Goal: Task Accomplishment & Management: Use online tool/utility

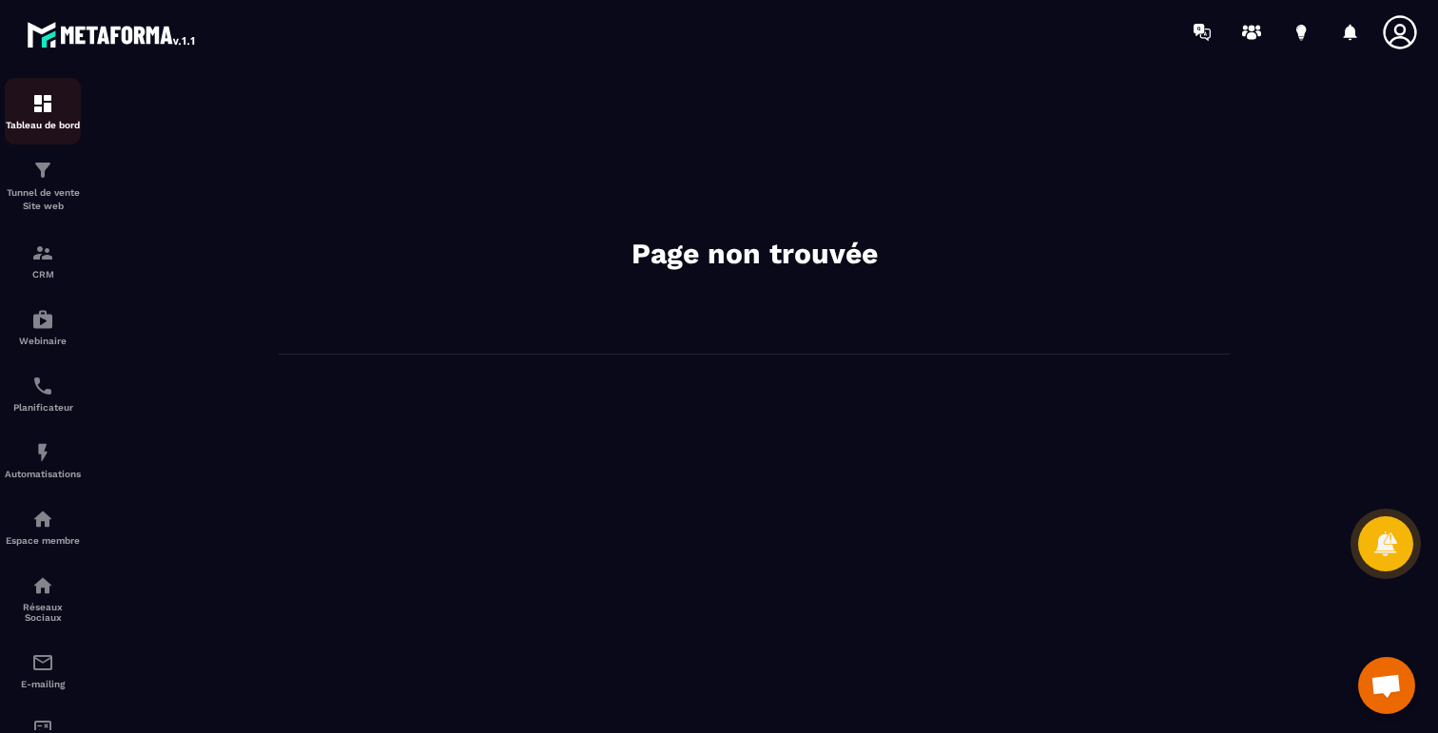
click at [43, 114] on img at bounding box center [42, 103] width 23 height 23
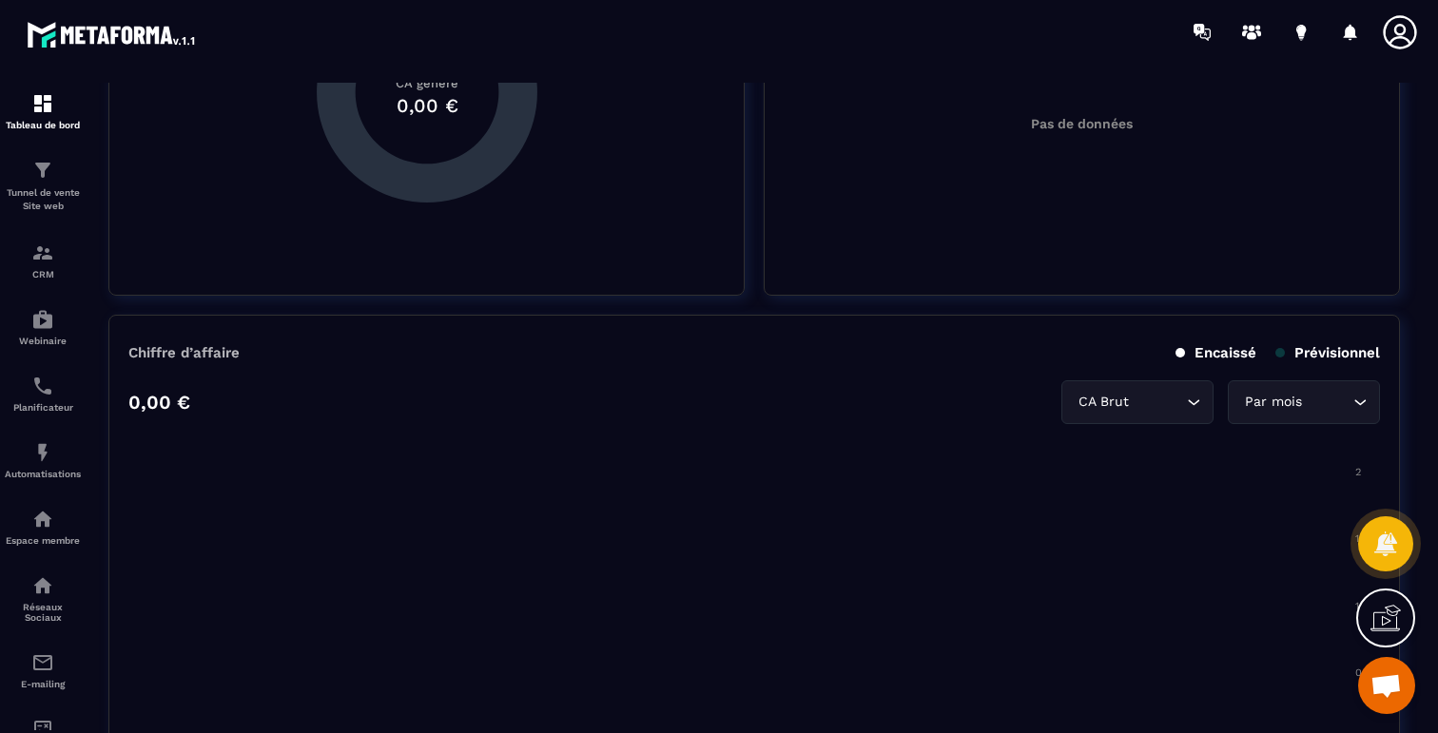
scroll to position [714, 0]
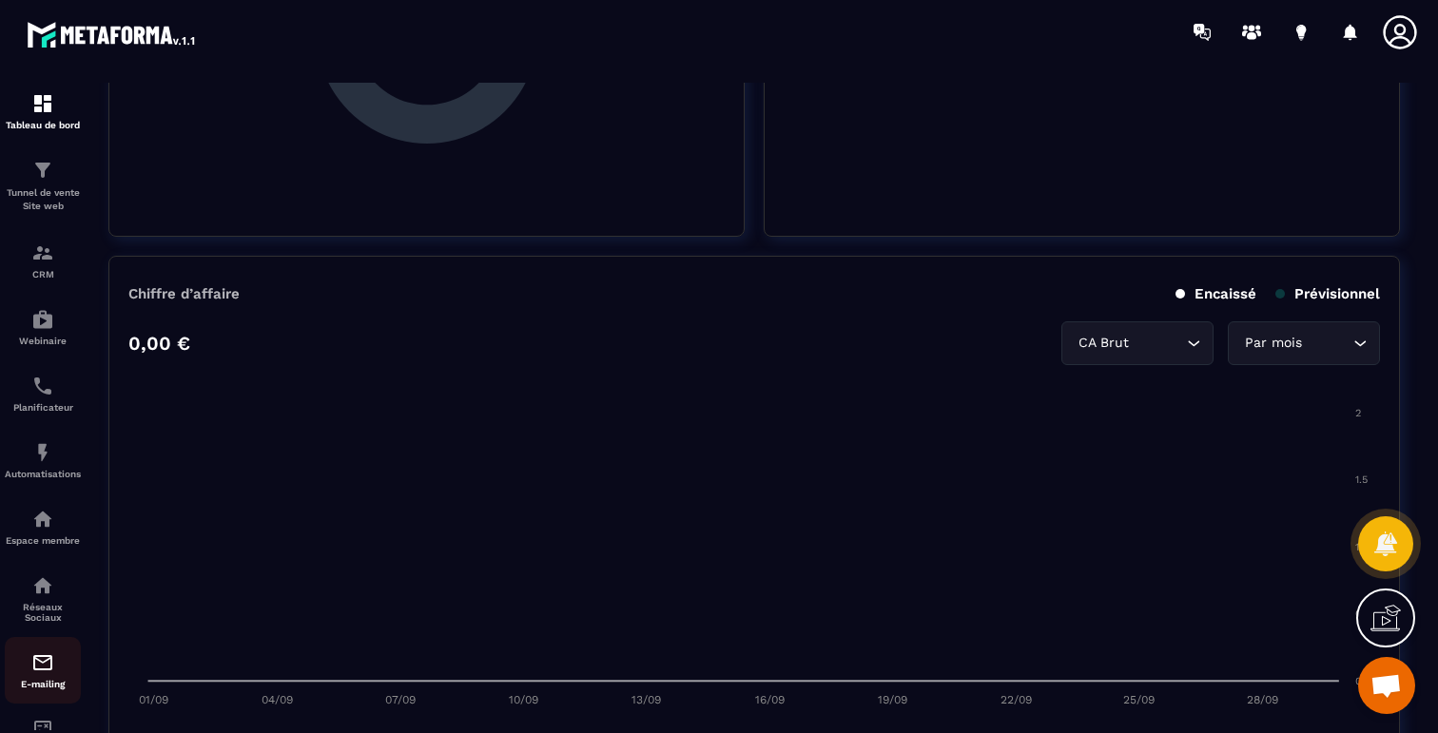
click at [49, 689] on p "E-mailing" at bounding box center [43, 684] width 76 height 10
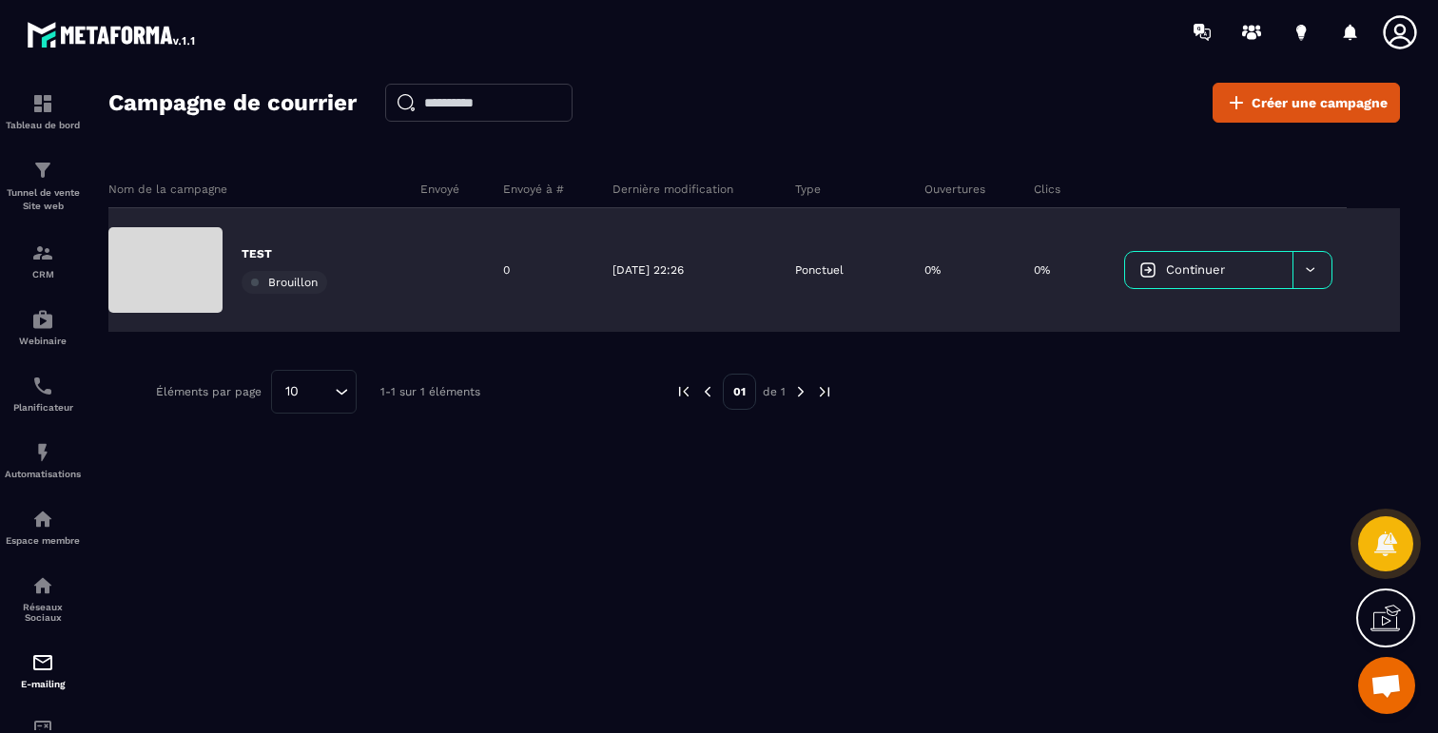
click at [1249, 265] on link "Continuer" at bounding box center [1208, 270] width 167 height 36
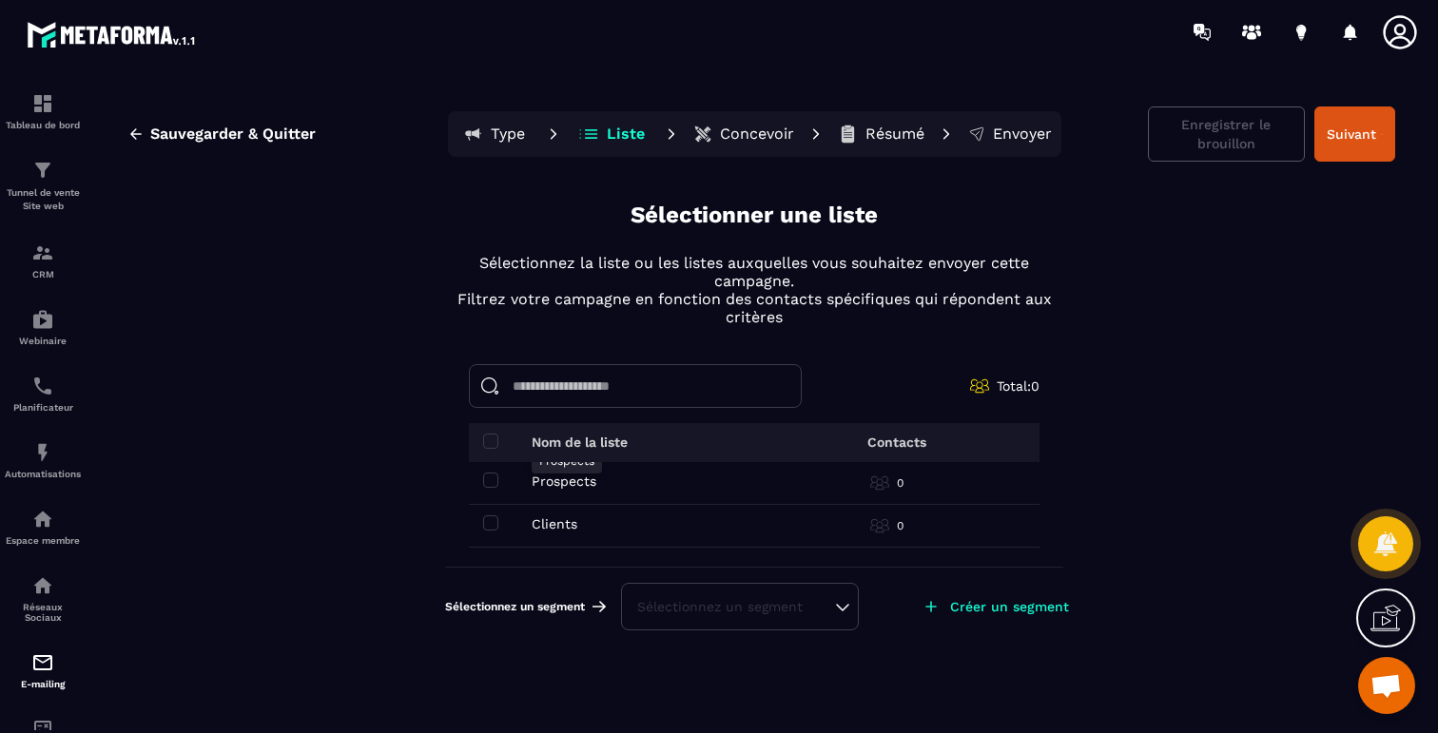
click at [588, 487] on p "Prospects" at bounding box center [564, 481] width 65 height 15
click at [497, 483] on span at bounding box center [490, 480] width 15 height 15
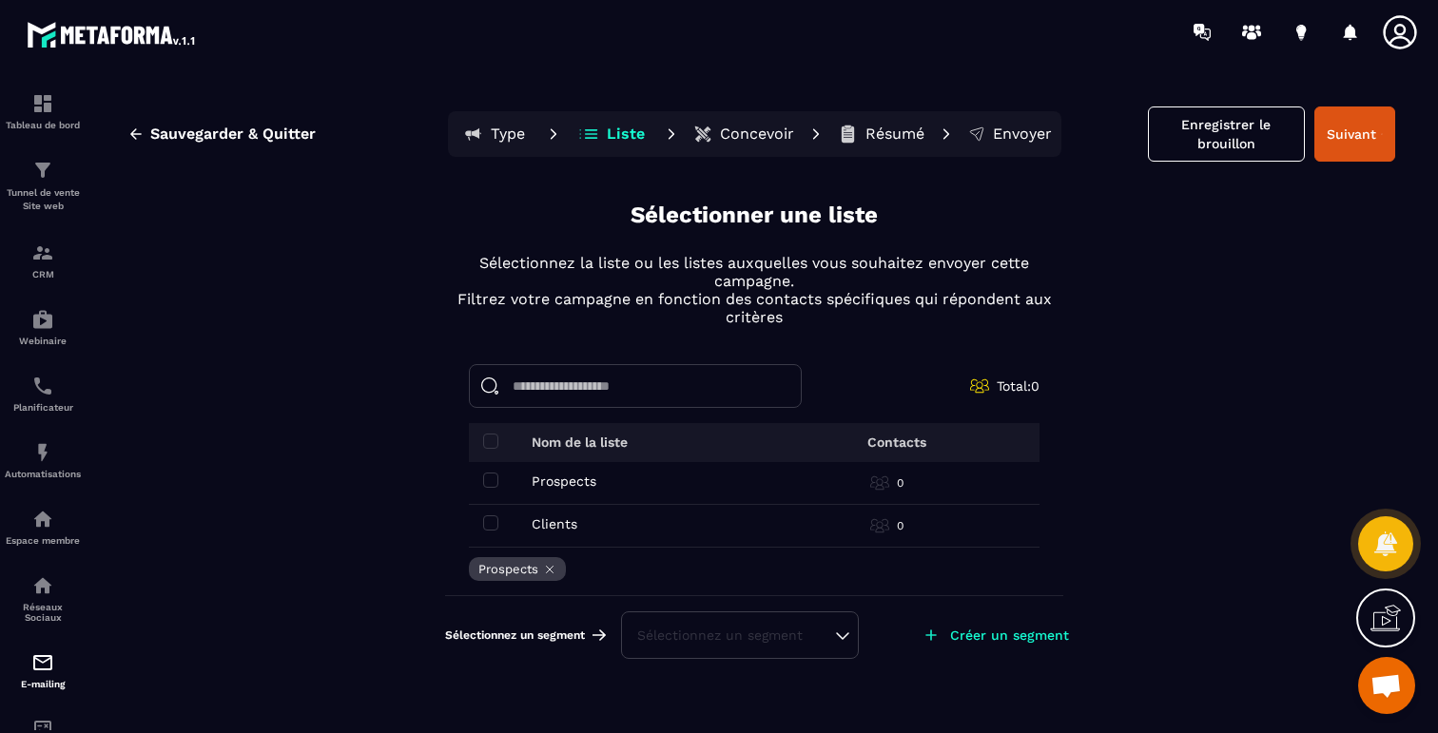
click at [498, 519] on div "Clients Clients" at bounding box center [625, 524] width 285 height 15
click at [493, 520] on span at bounding box center [490, 523] width 15 height 15
click at [820, 634] on div "Sélectionnez un segment" at bounding box center [739, 635] width 205 height 19
click at [1070, 525] on div "Sauvegarder & Quitter Type Liste Concevoir Résumé Envoyer Enregistrer le brouil…" at bounding box center [754, 416] width 1330 height 667
click at [1347, 134] on button "Suivant" at bounding box center [1355, 134] width 81 height 55
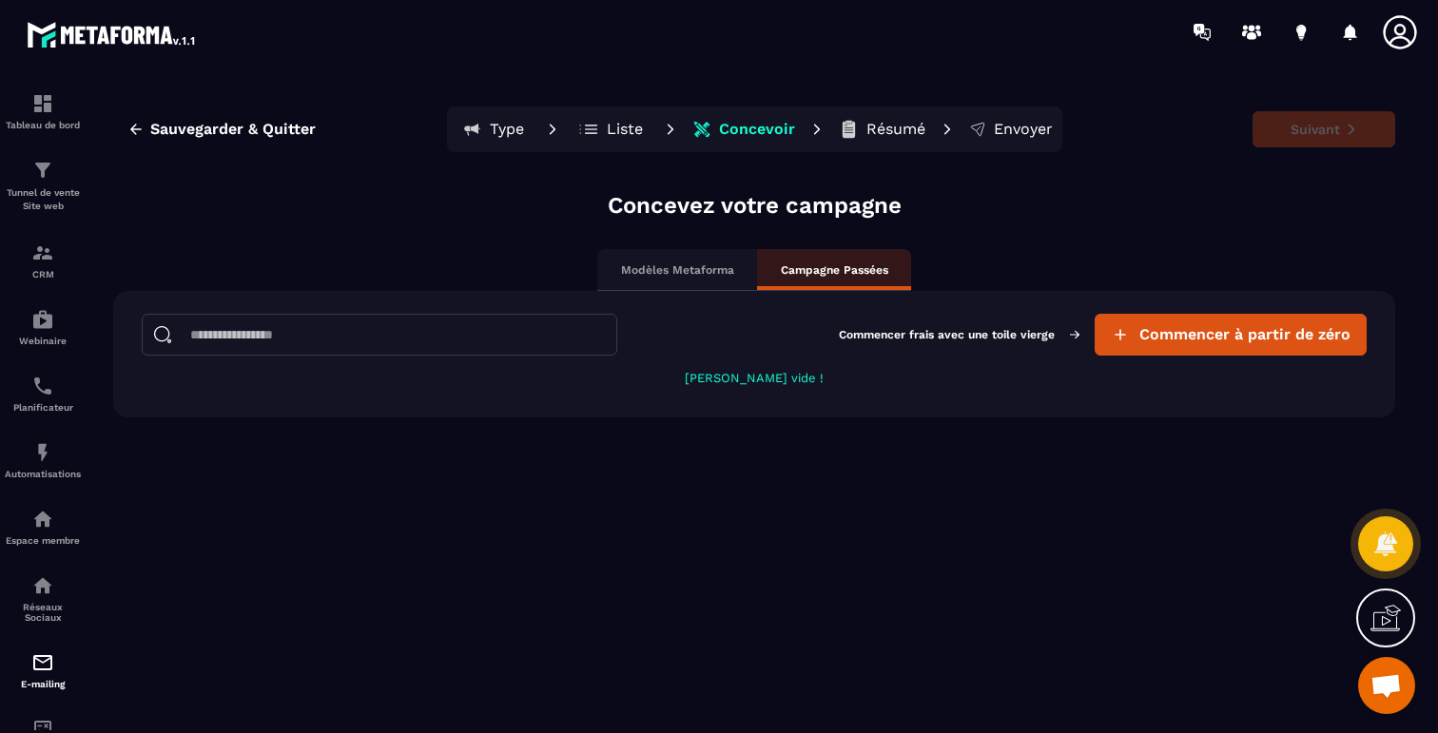
click at [712, 268] on p "Modèles Metaforma" at bounding box center [677, 270] width 113 height 15
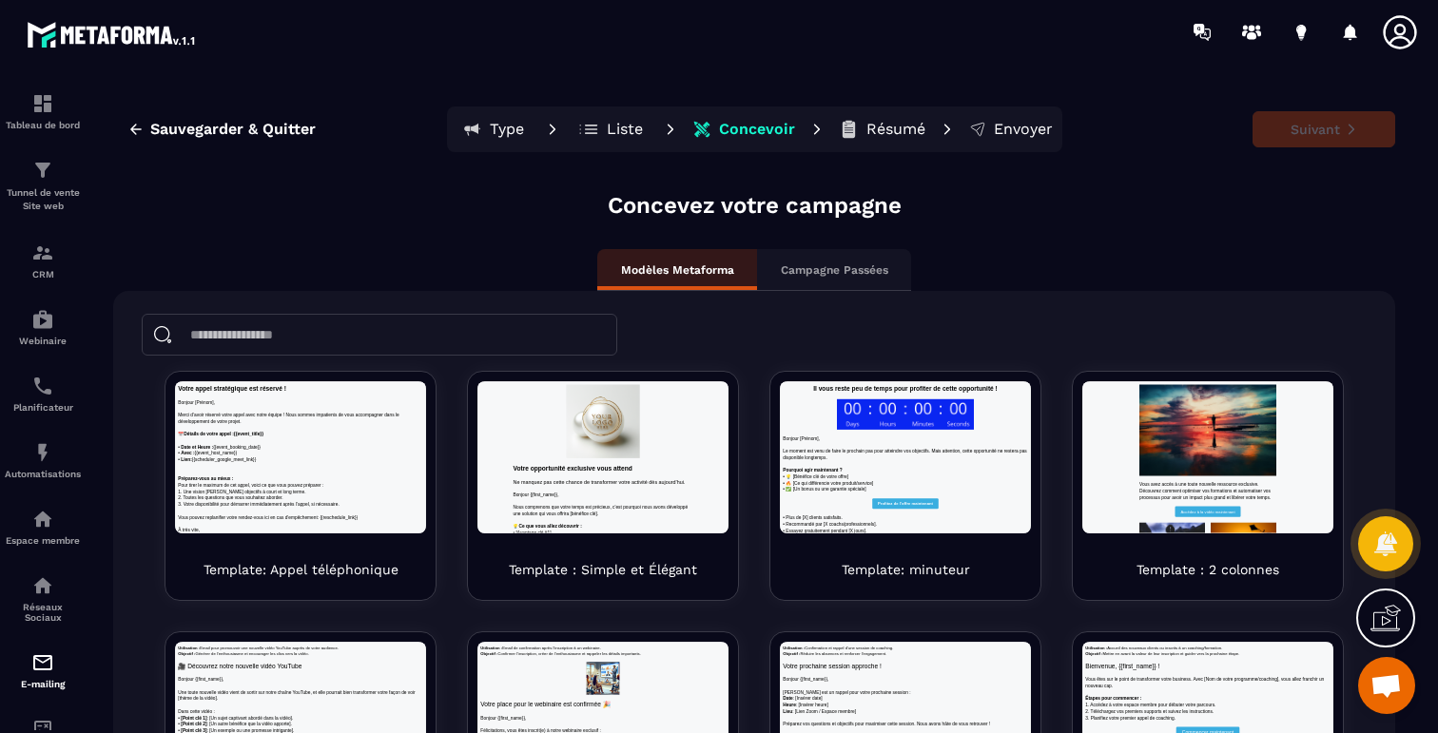
click at [615, 147] on button "Liste" at bounding box center [612, 129] width 86 height 38
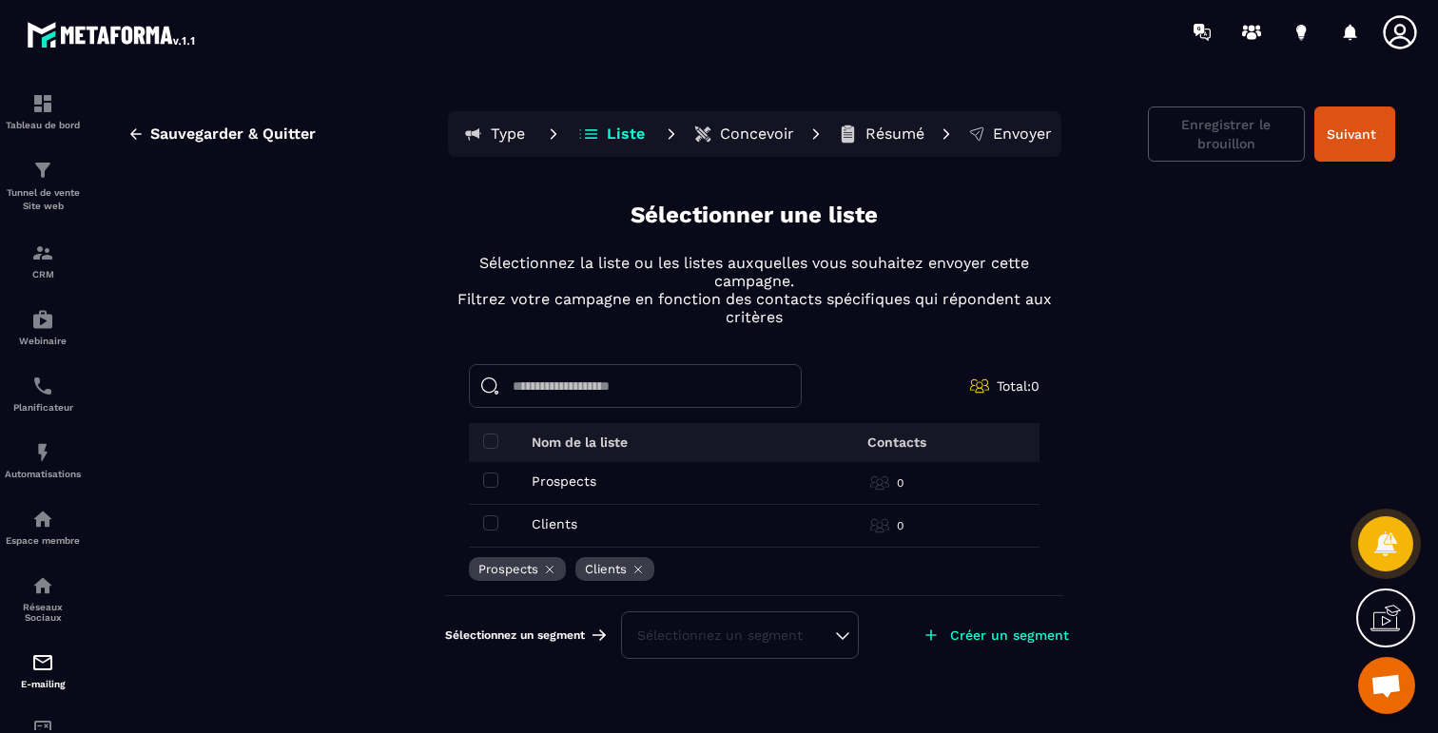
click at [930, 628] on icon at bounding box center [931, 635] width 19 height 19
click at [981, 633] on p "Créer un segment" at bounding box center [1009, 635] width 119 height 15
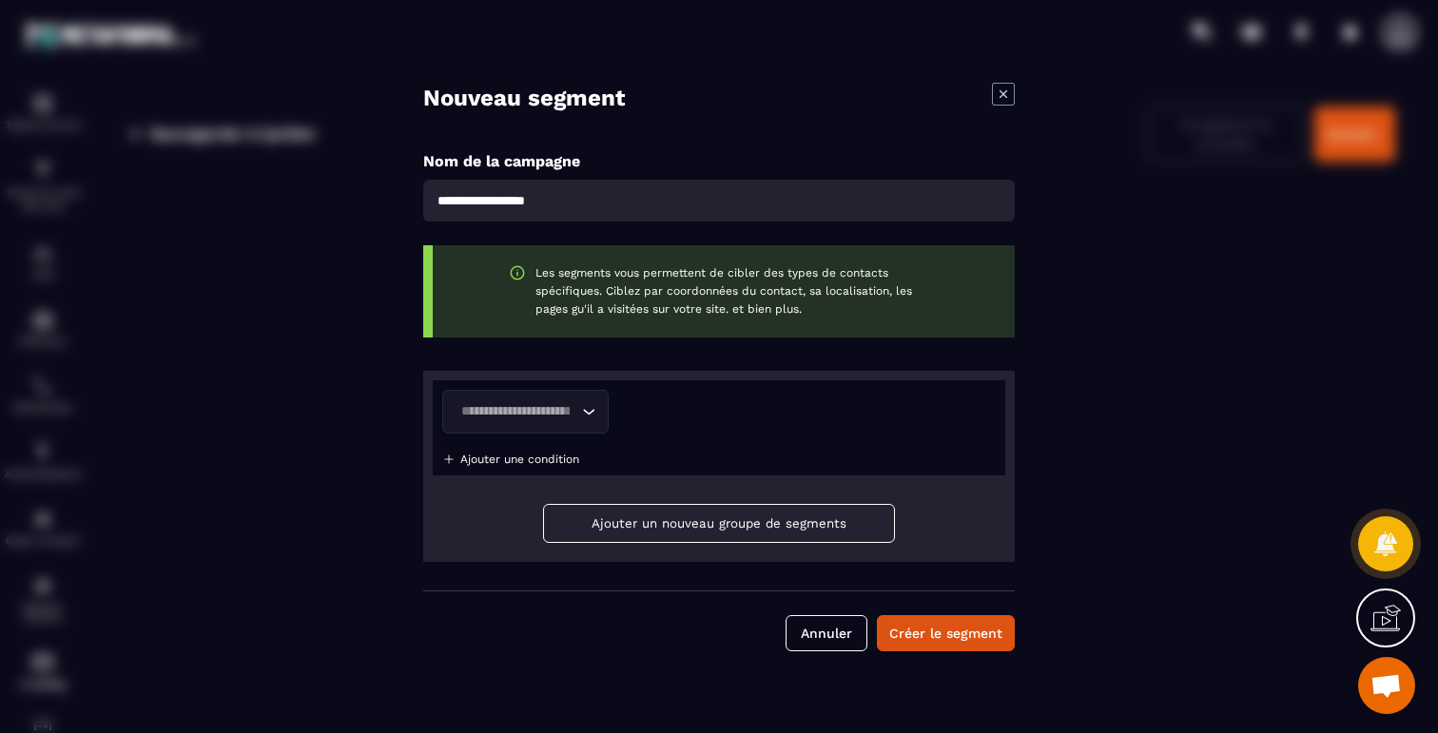
click at [595, 459] on div "Loading... Ajouter une condition" at bounding box center [719, 427] width 573 height 95
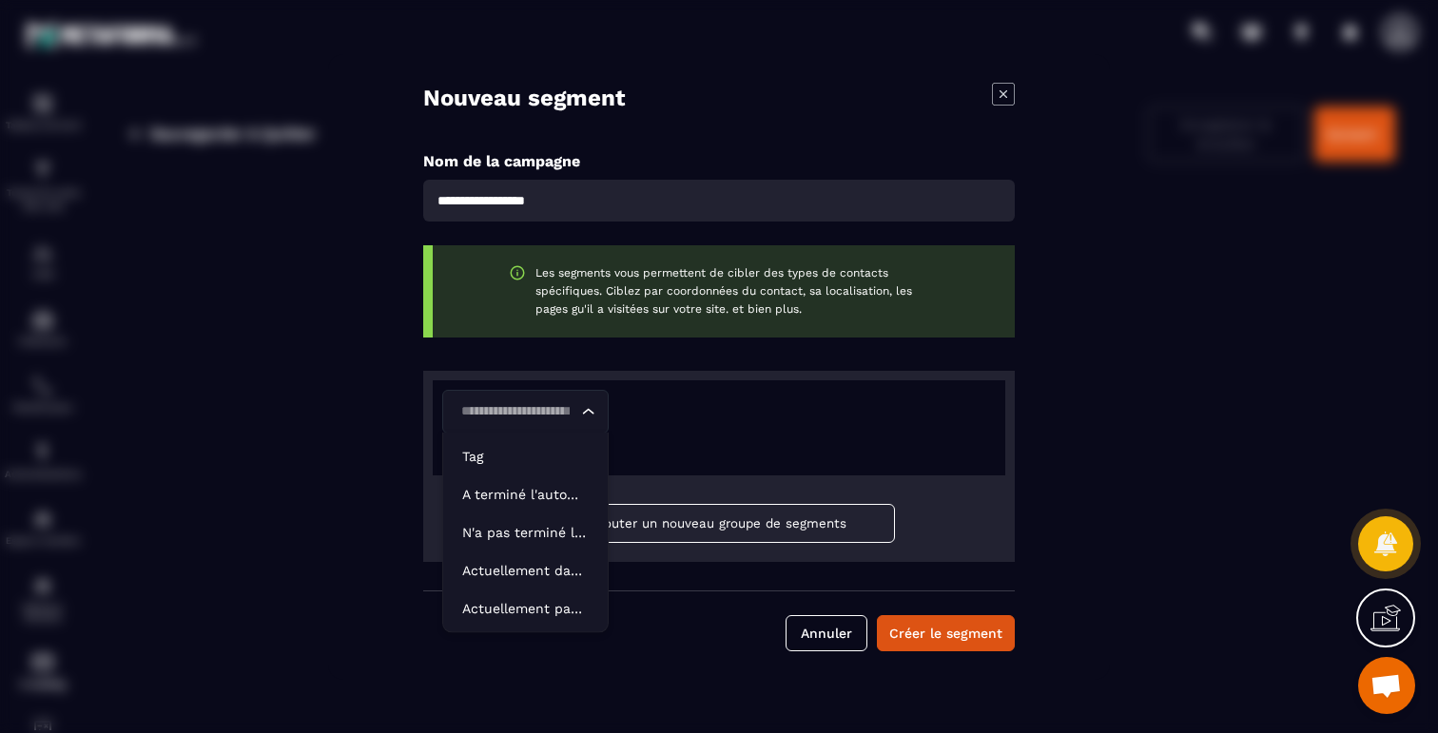
click at [589, 419] on icon "Search for option" at bounding box center [588, 411] width 19 height 19
click at [507, 458] on p "Tag" at bounding box center [525, 456] width 127 height 19
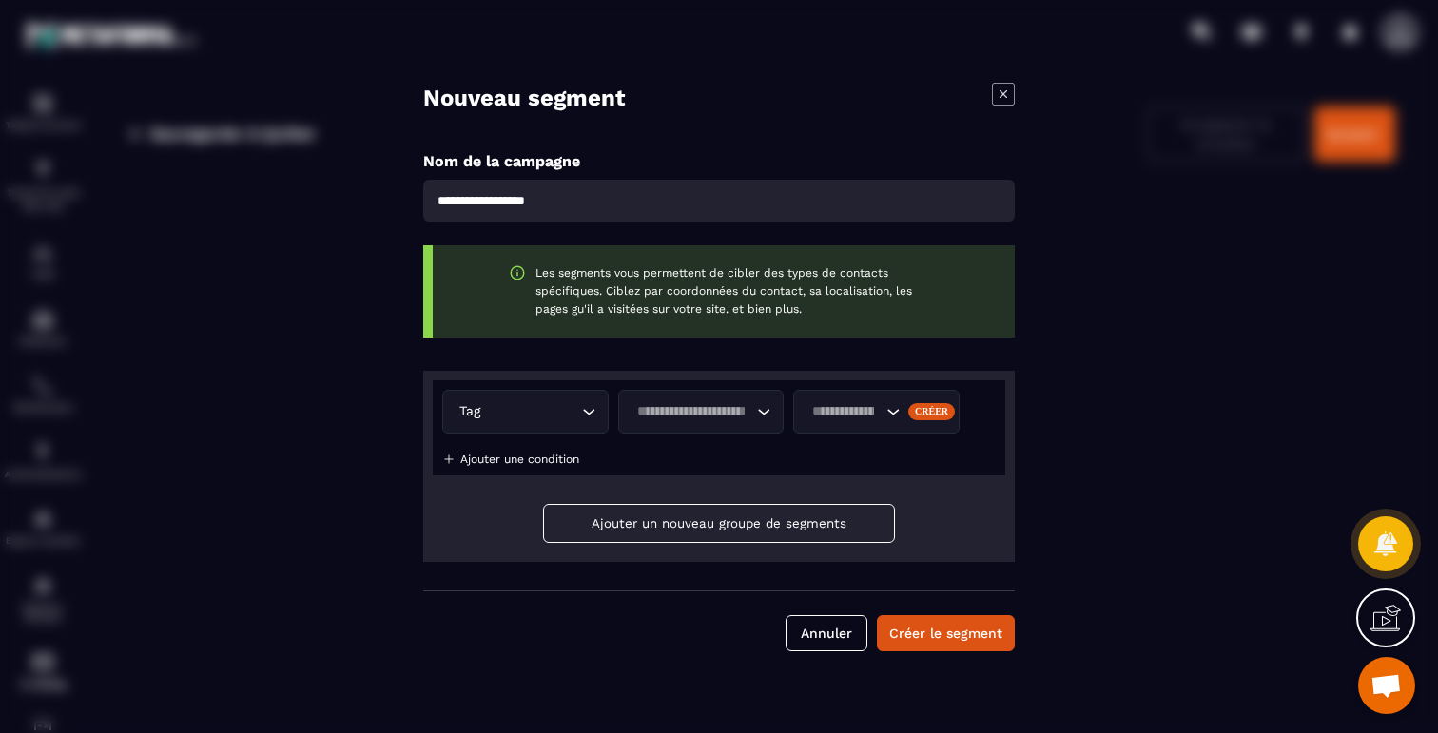
click at [741, 406] on input "Search for option" at bounding box center [692, 411] width 123 height 21
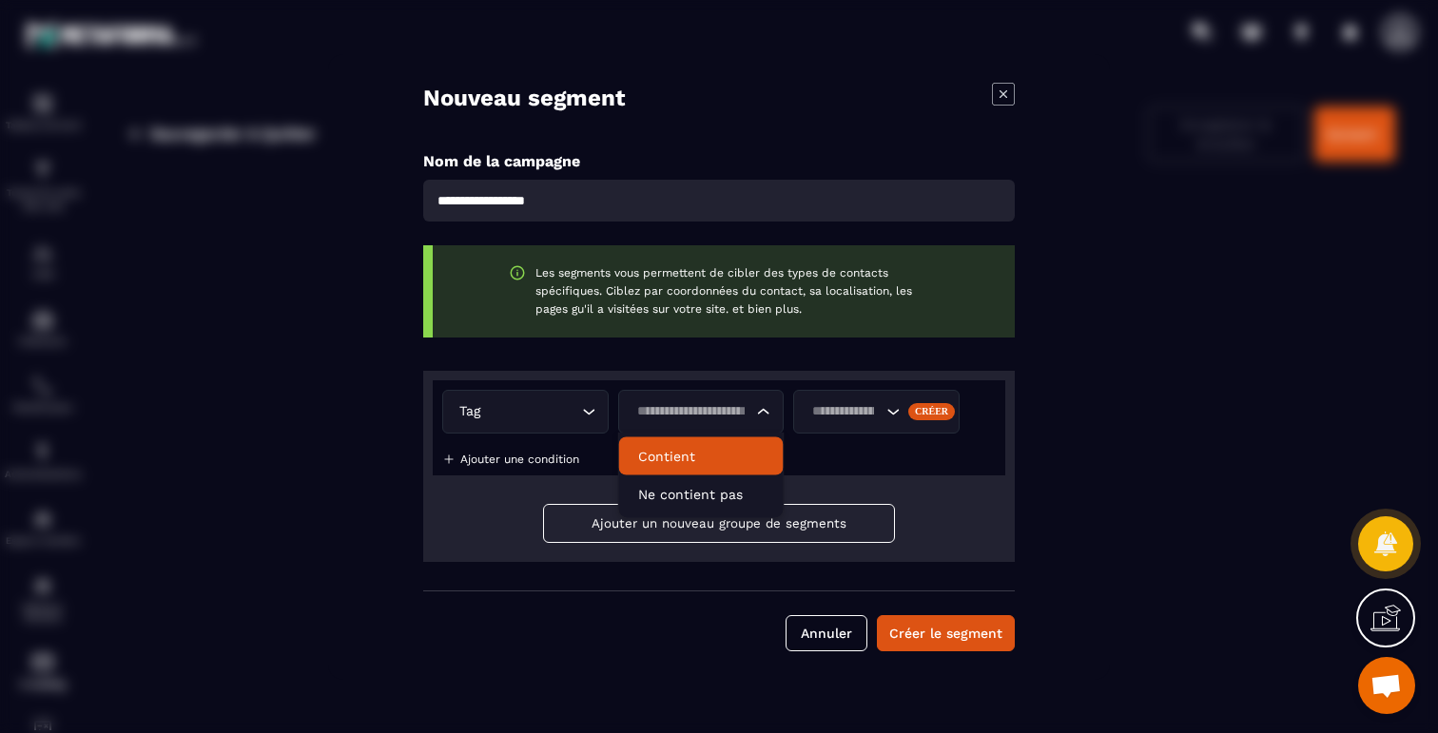
click at [693, 459] on p "Contient" at bounding box center [701, 456] width 127 height 19
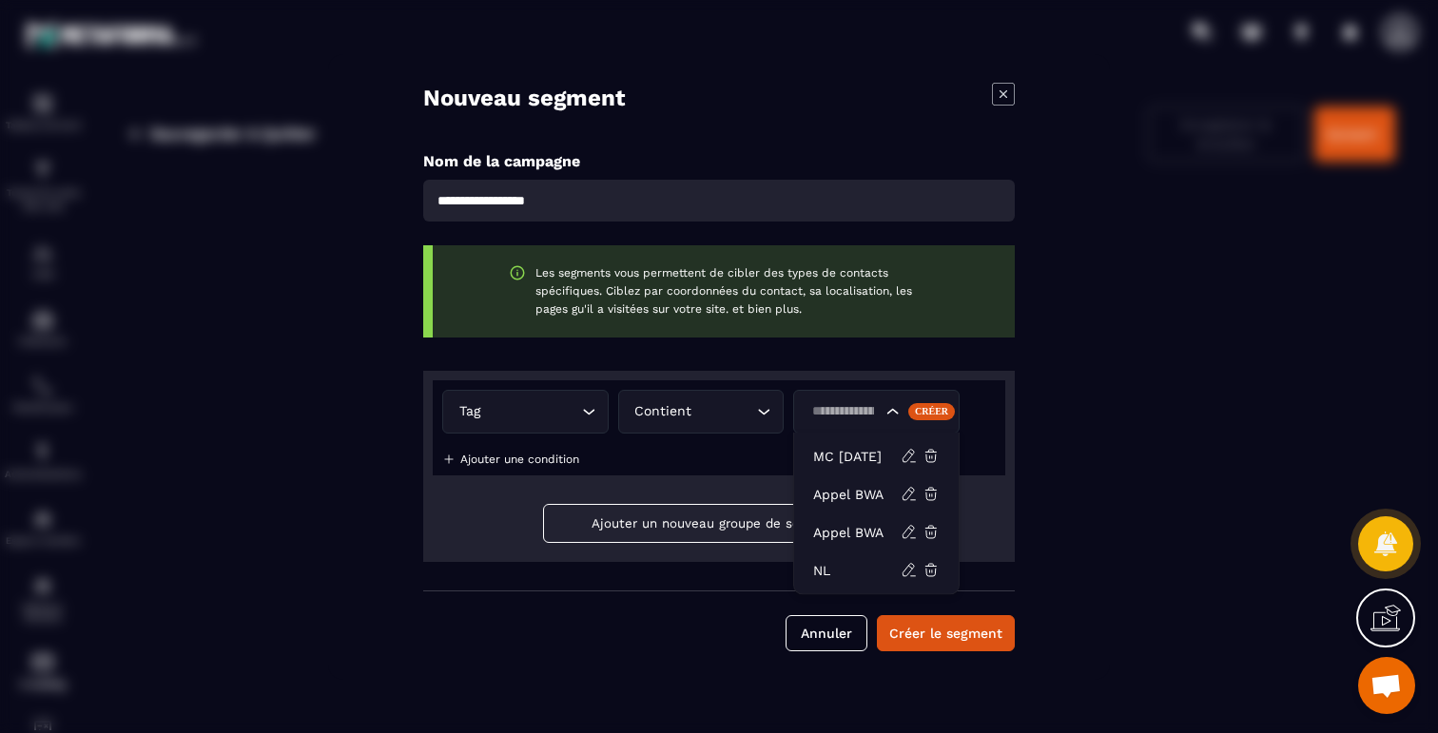
click at [863, 405] on input "Search for option" at bounding box center [844, 411] width 76 height 21
click at [850, 451] on p "MC 22 SEPT 2025" at bounding box center [857, 456] width 88 height 19
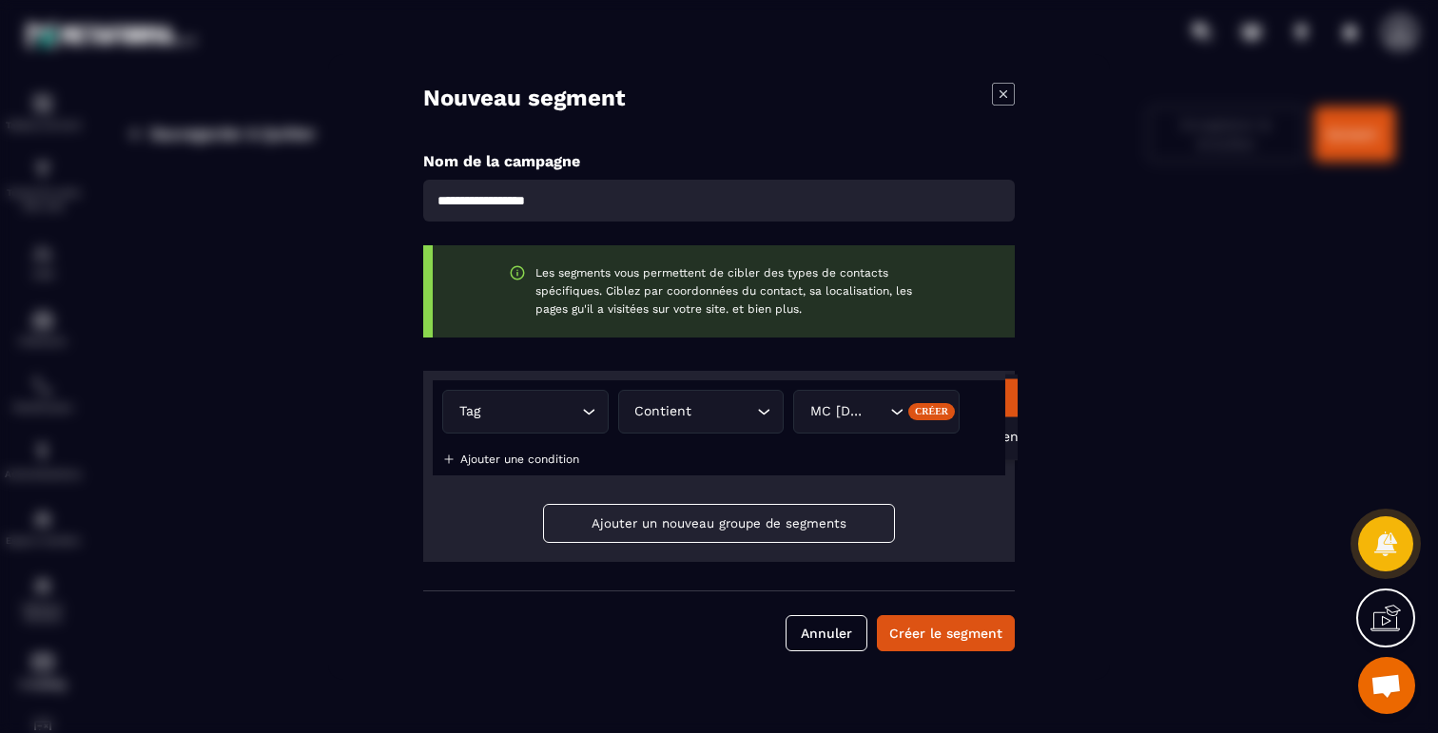
click at [1000, 94] on icon "Modal window" at bounding box center [1003, 94] width 23 height 23
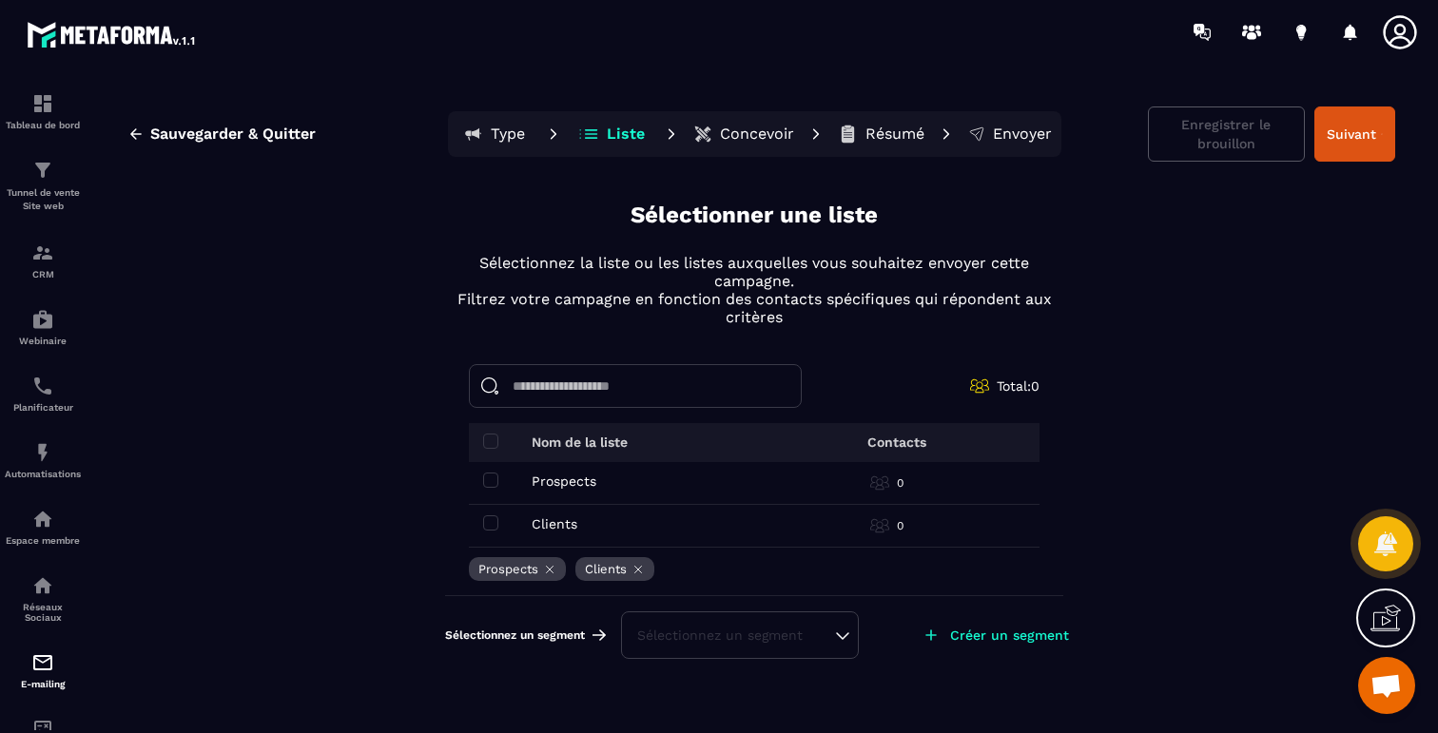
click at [1158, 429] on div "Sauvegarder & Quitter Type Liste Concevoir Résumé Envoyer Enregistrer le brouil…" at bounding box center [754, 416] width 1330 height 667
click at [495, 435] on span at bounding box center [490, 441] width 15 height 15
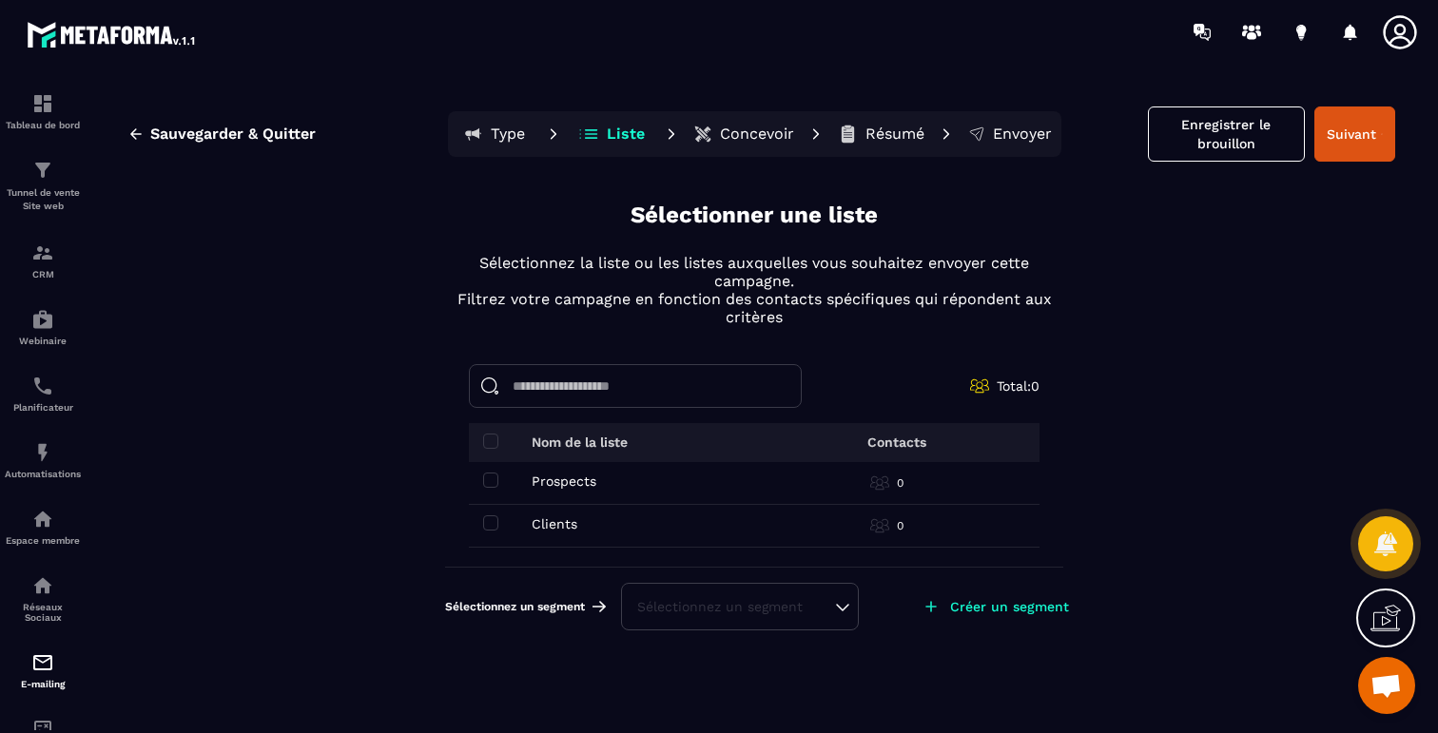
click at [1179, 389] on div "Sauvegarder & Quitter Type Liste Concevoir Résumé Envoyer Enregistrer le brouil…" at bounding box center [754, 416] width 1330 height 667
click at [284, 353] on div "Sauvegarder & Quitter Type Liste Concevoir Résumé Envoyer Enregistrer le brouil…" at bounding box center [754, 416] width 1330 height 667
click at [136, 141] on icon "button" at bounding box center [135, 134] width 17 height 17
click at [465, 530] on div "Total: 0 Nom de la liste Contacts Prospects Prospects 0 Clients Clients 0 Le ch…" at bounding box center [754, 473] width 618 height 218
click at [501, 471] on td "Prospects Prospects" at bounding box center [626, 483] width 314 height 43
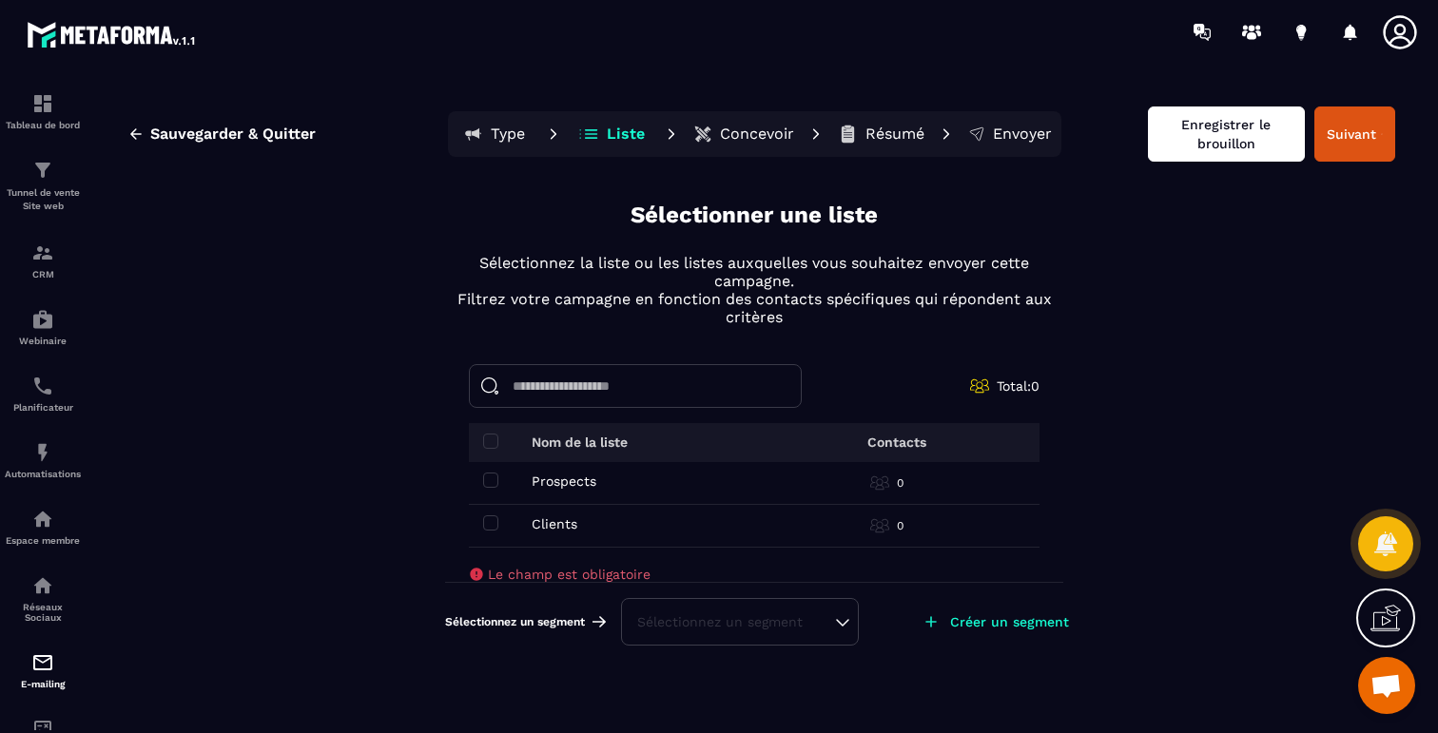
click at [1231, 134] on button "Enregistrer le brouillon" at bounding box center [1226, 134] width 157 height 55
click at [487, 446] on span at bounding box center [490, 441] width 15 height 15
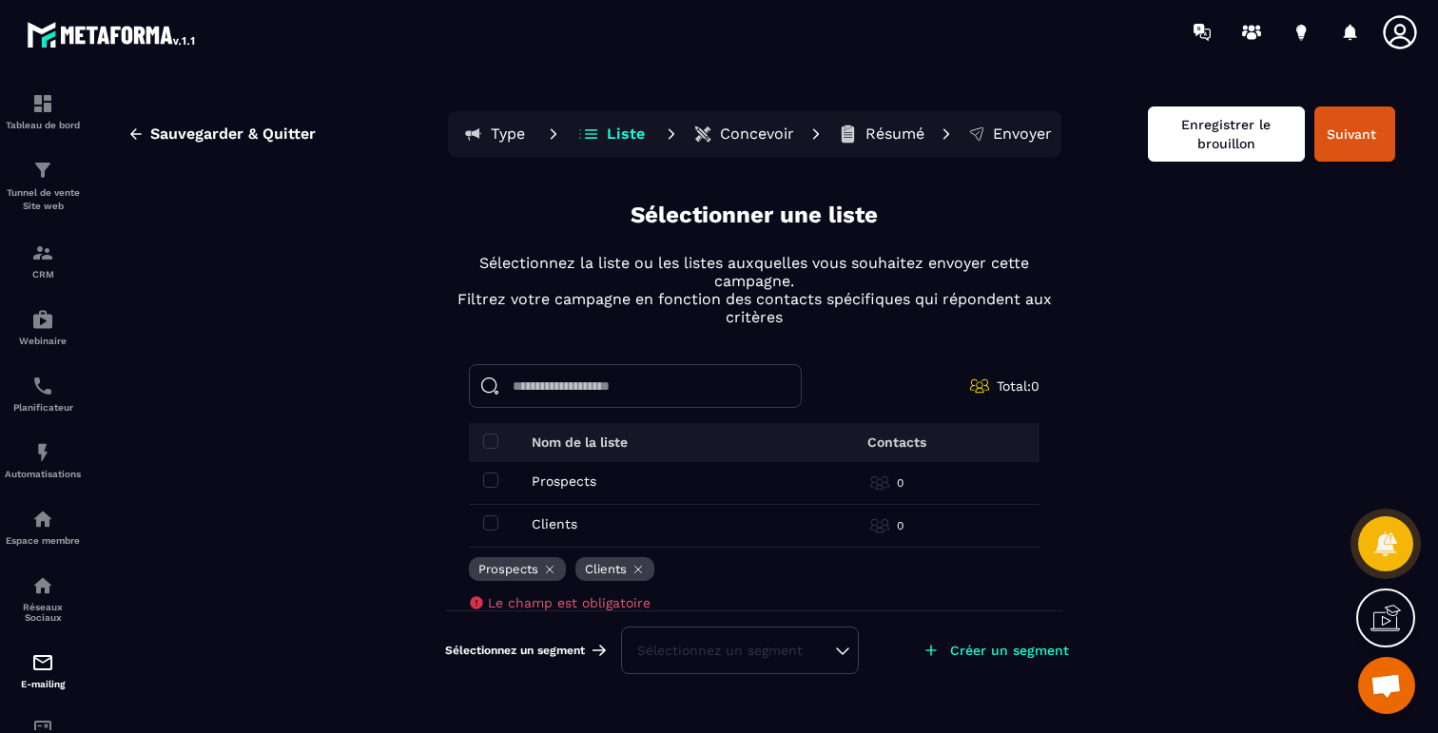
click at [1230, 150] on button "Enregistrer le brouillon" at bounding box center [1226, 134] width 157 height 55
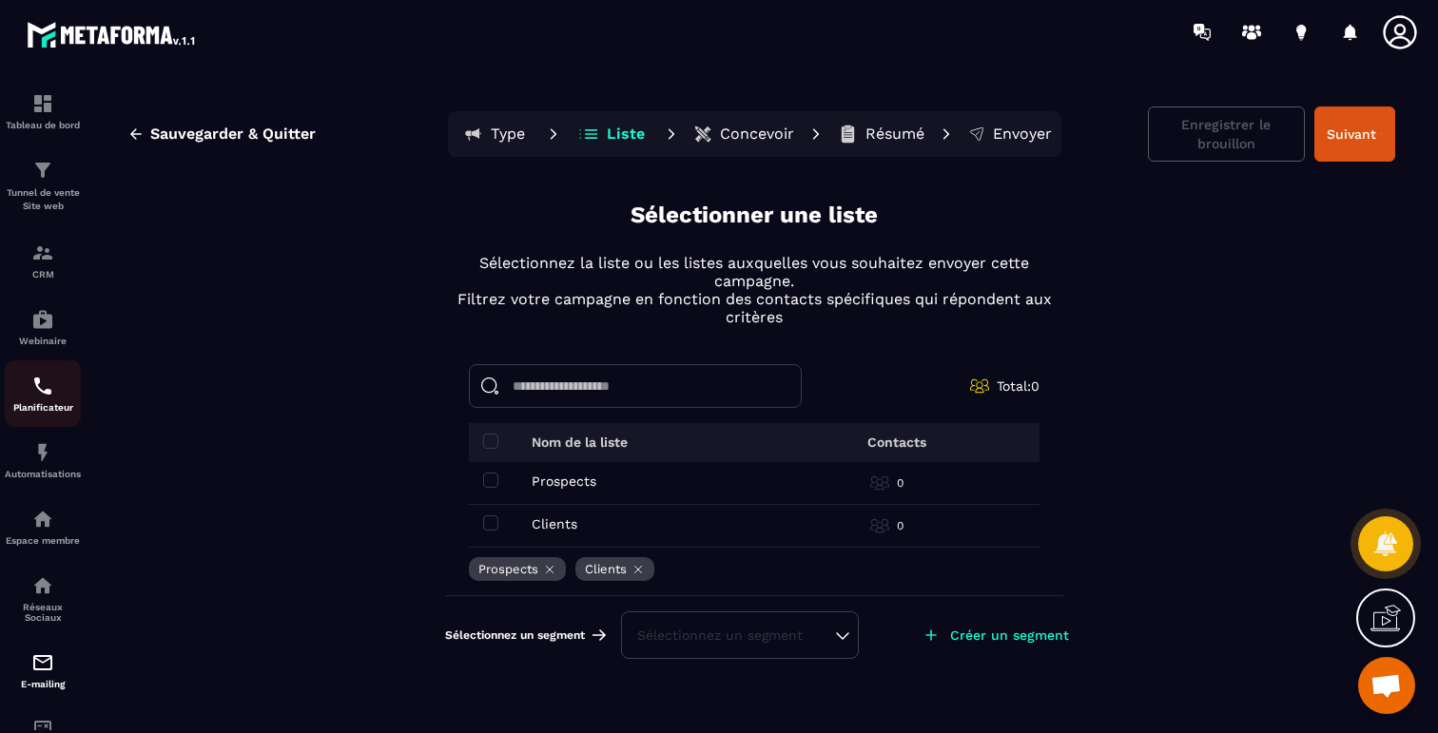
click at [52, 383] on img at bounding box center [42, 386] width 23 height 23
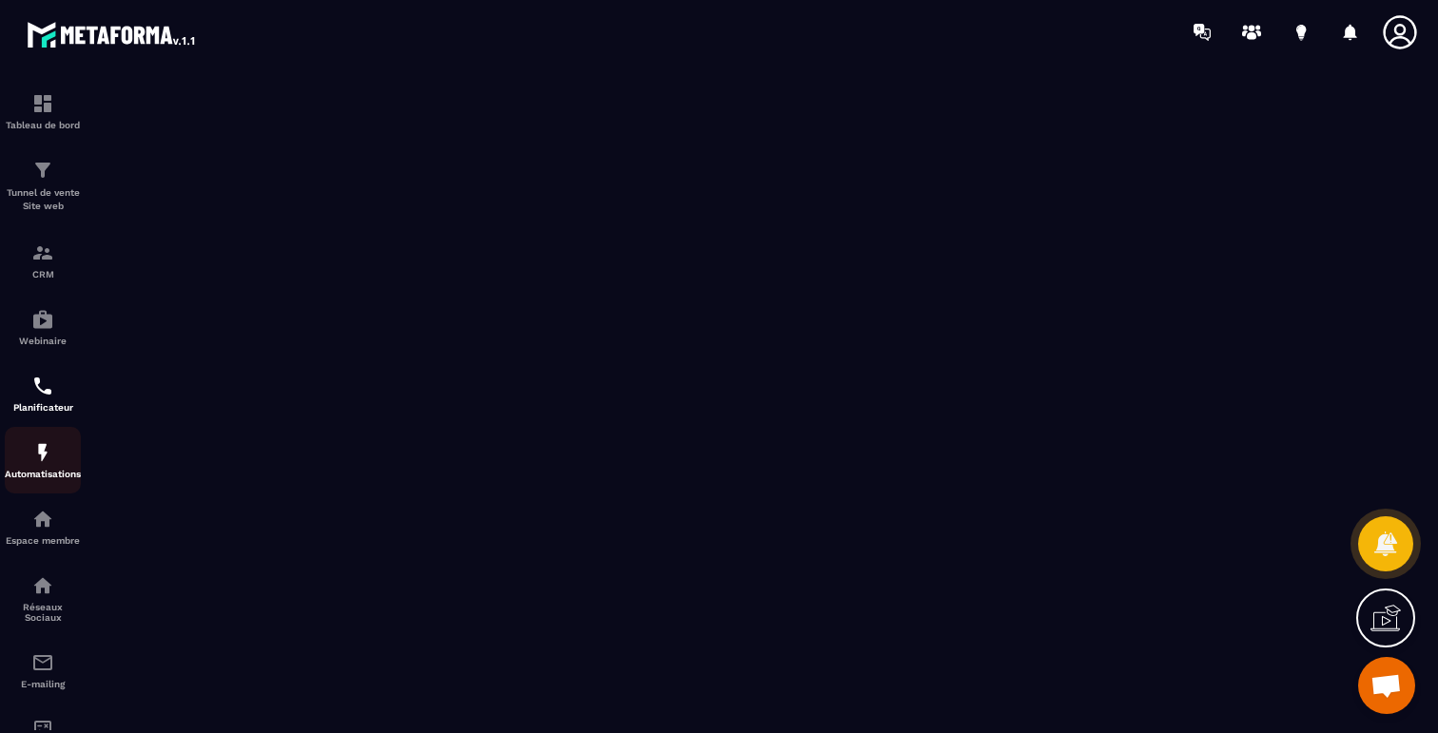
click at [44, 452] on img at bounding box center [42, 452] width 23 height 23
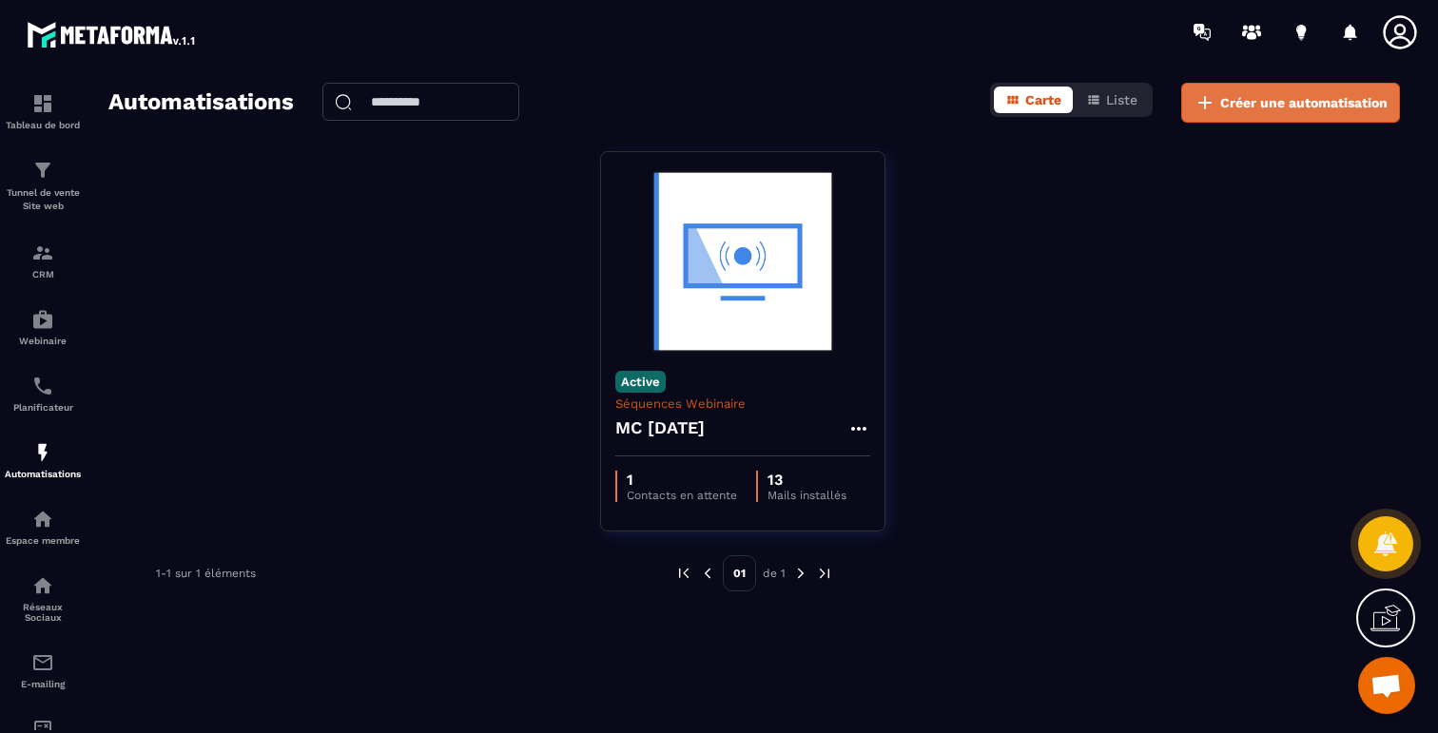
click at [1259, 98] on span "Créer une automatisation" at bounding box center [1303, 102] width 167 height 19
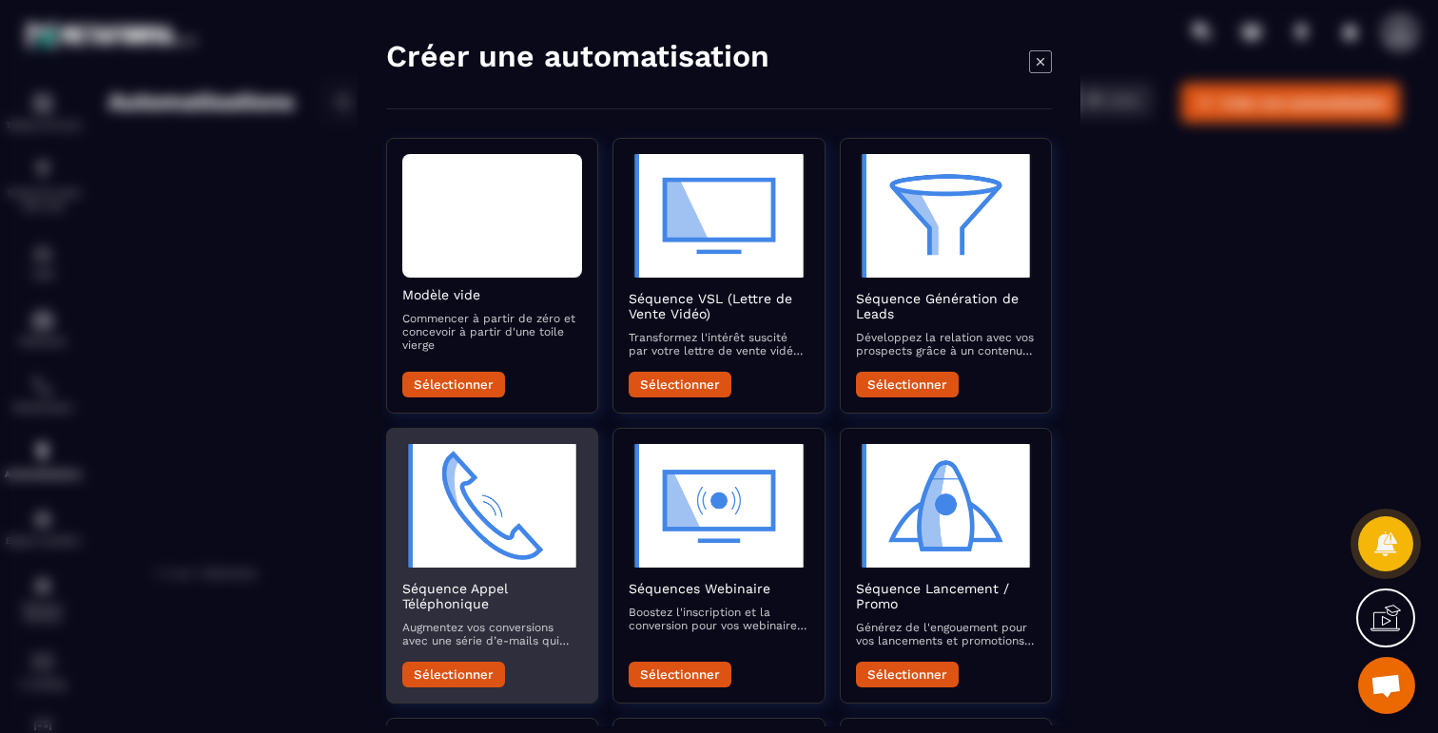
click at [472, 534] on img "Modal window" at bounding box center [492, 506] width 180 height 124
click at [454, 681] on button "Sélectionner" at bounding box center [453, 675] width 103 height 26
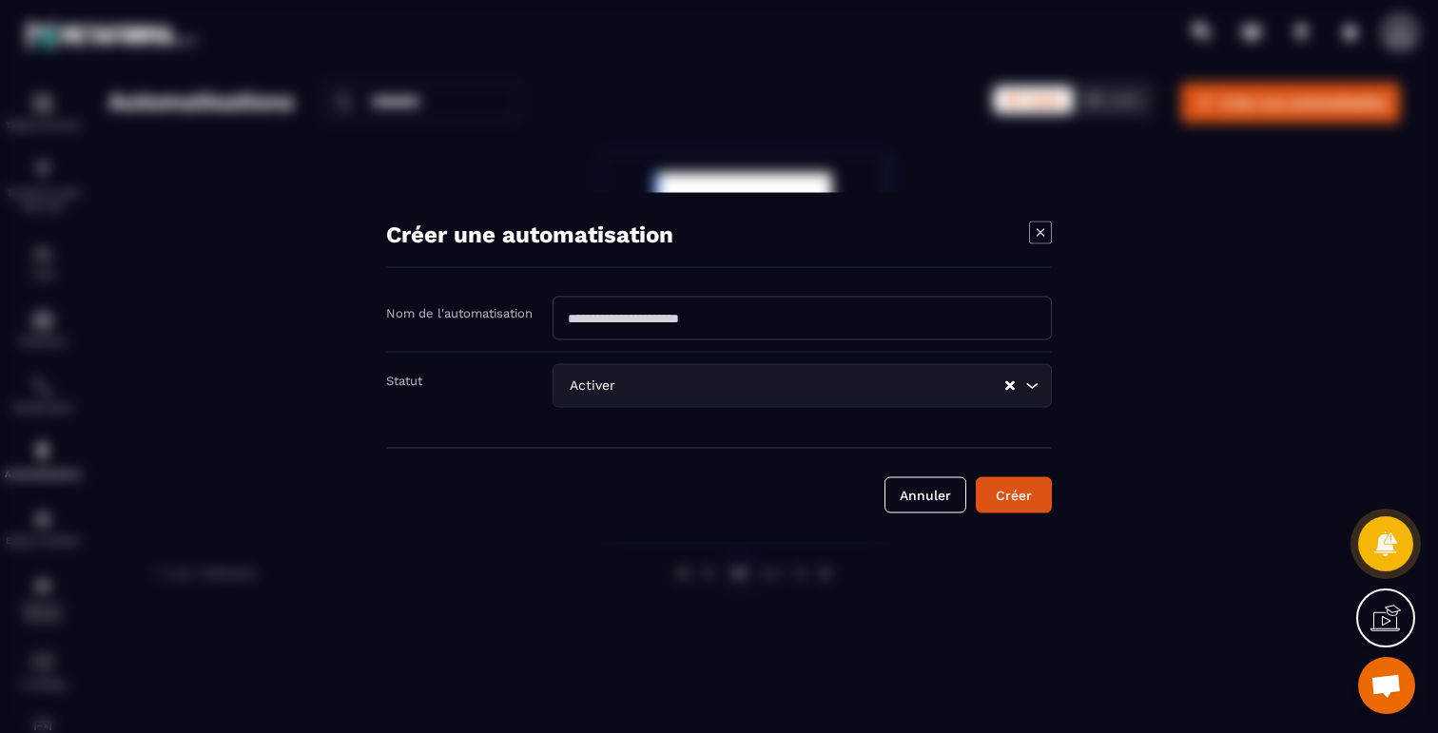
click at [710, 298] on input "Modal window" at bounding box center [802, 318] width 499 height 44
type input "*"
click at [756, 318] on input "Modal window" at bounding box center [802, 318] width 499 height 44
type input "*********"
click at [1014, 486] on button "Créer" at bounding box center [1014, 495] width 76 height 36
